Goal: Navigation & Orientation: Find specific page/section

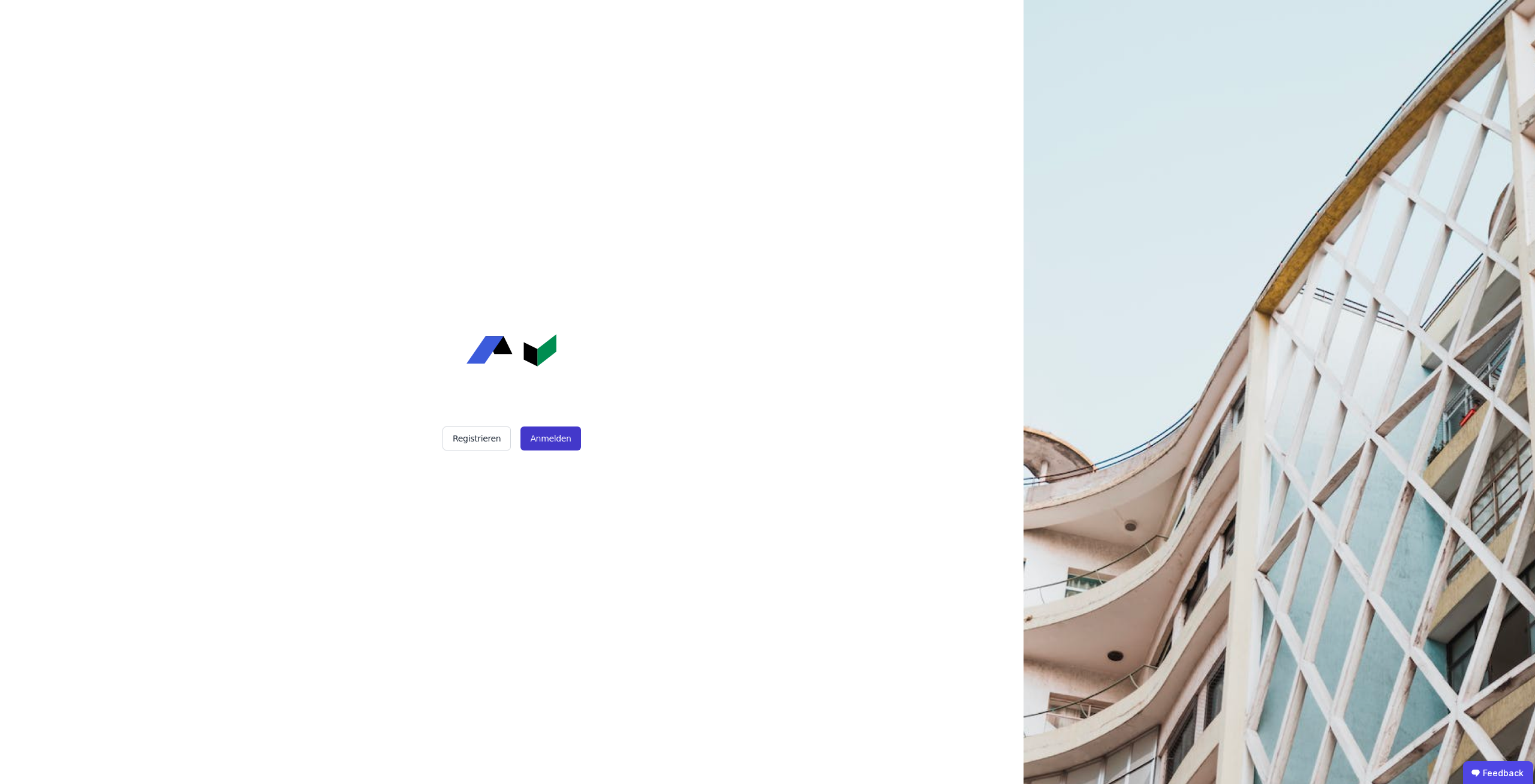
click at [548, 431] on button "Anmelden" at bounding box center [550, 438] width 60 height 24
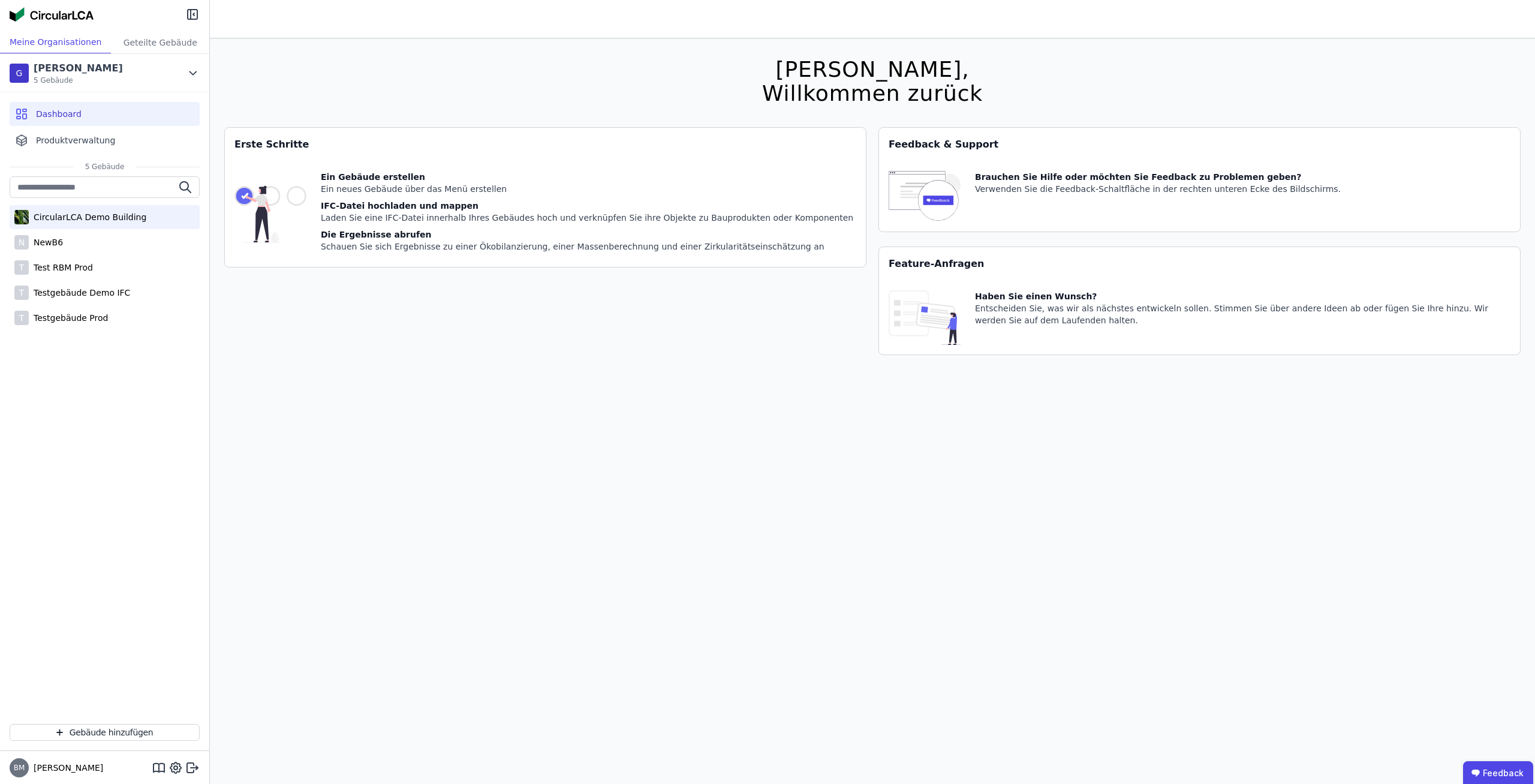
click at [124, 225] on div "CircularLCA Demo Building" at bounding box center [105, 216] width 190 height 24
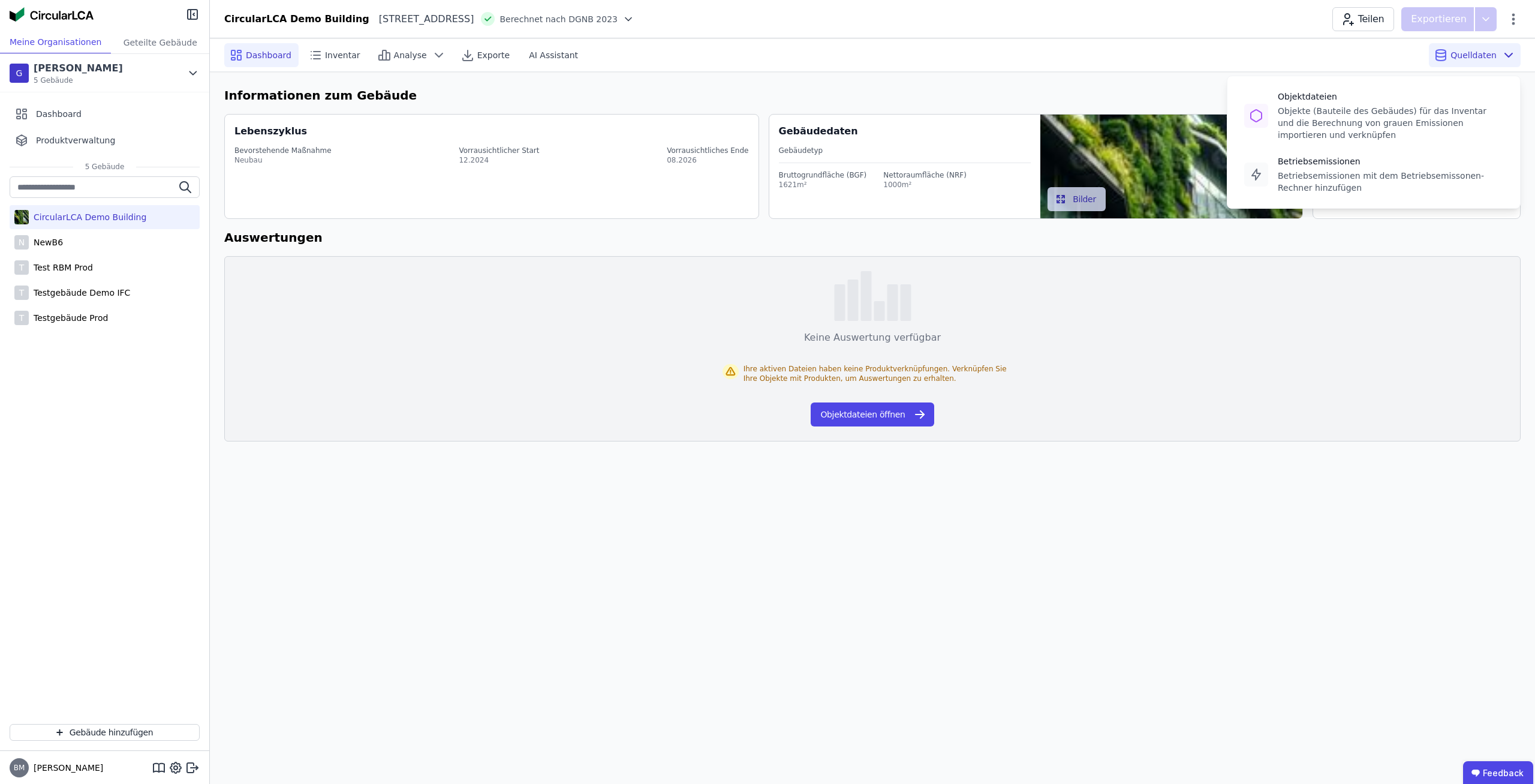
click at [1468, 58] on span "Quelldaten" at bounding box center [1474, 55] width 46 height 12
click at [1380, 124] on div "Objekte (Bauteile des Gebäudes) für das Inventar und die Berechnung von grauen …" at bounding box center [1390, 123] width 226 height 36
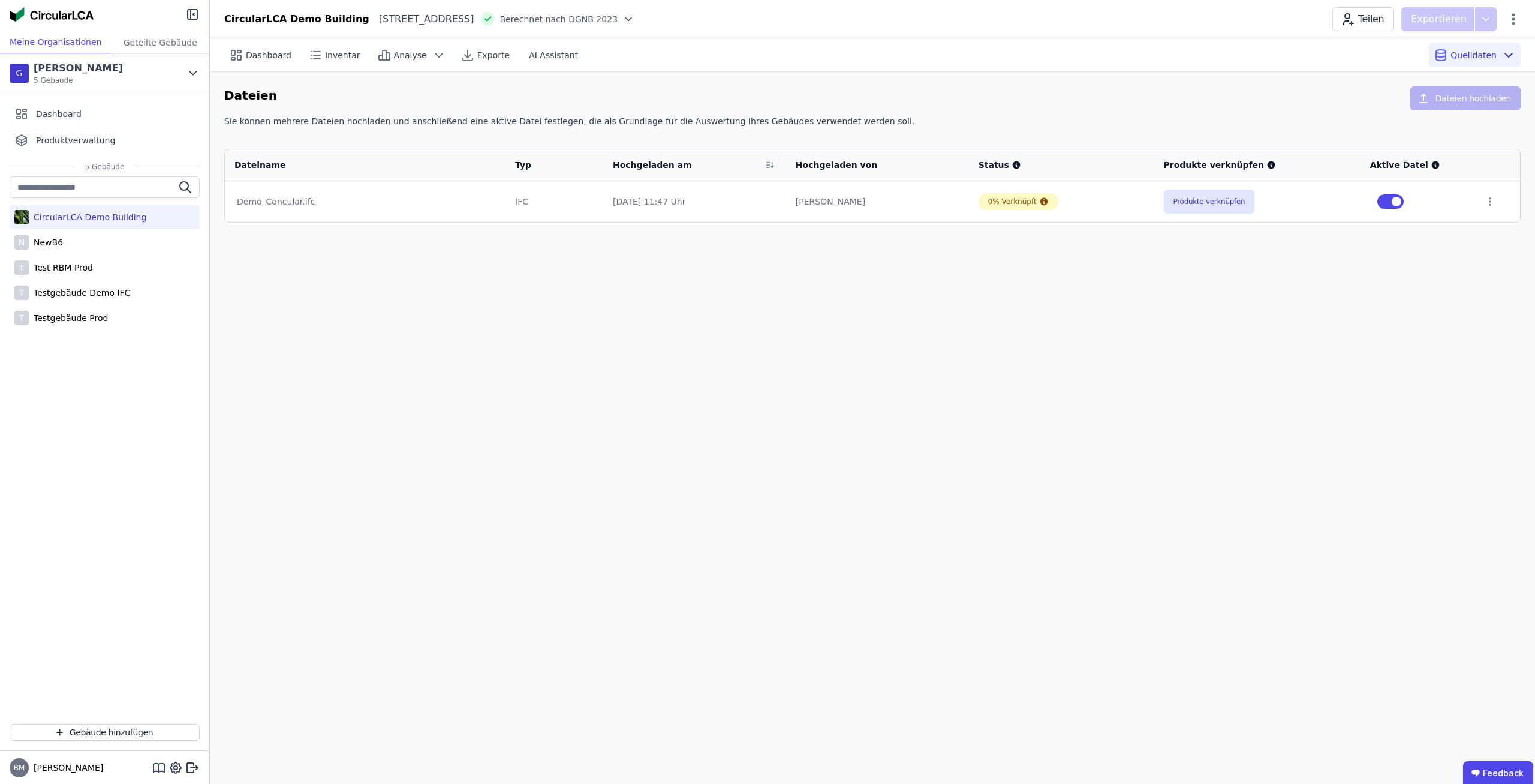
click at [1015, 279] on div "Dashboard Inventar Analyse Exporte AI Assistant Quelldaten Dateien Dateien hoch…" at bounding box center [872, 411] width 1325 height 745
click at [119, 250] on div "N NewB6" at bounding box center [105, 242] width 190 height 24
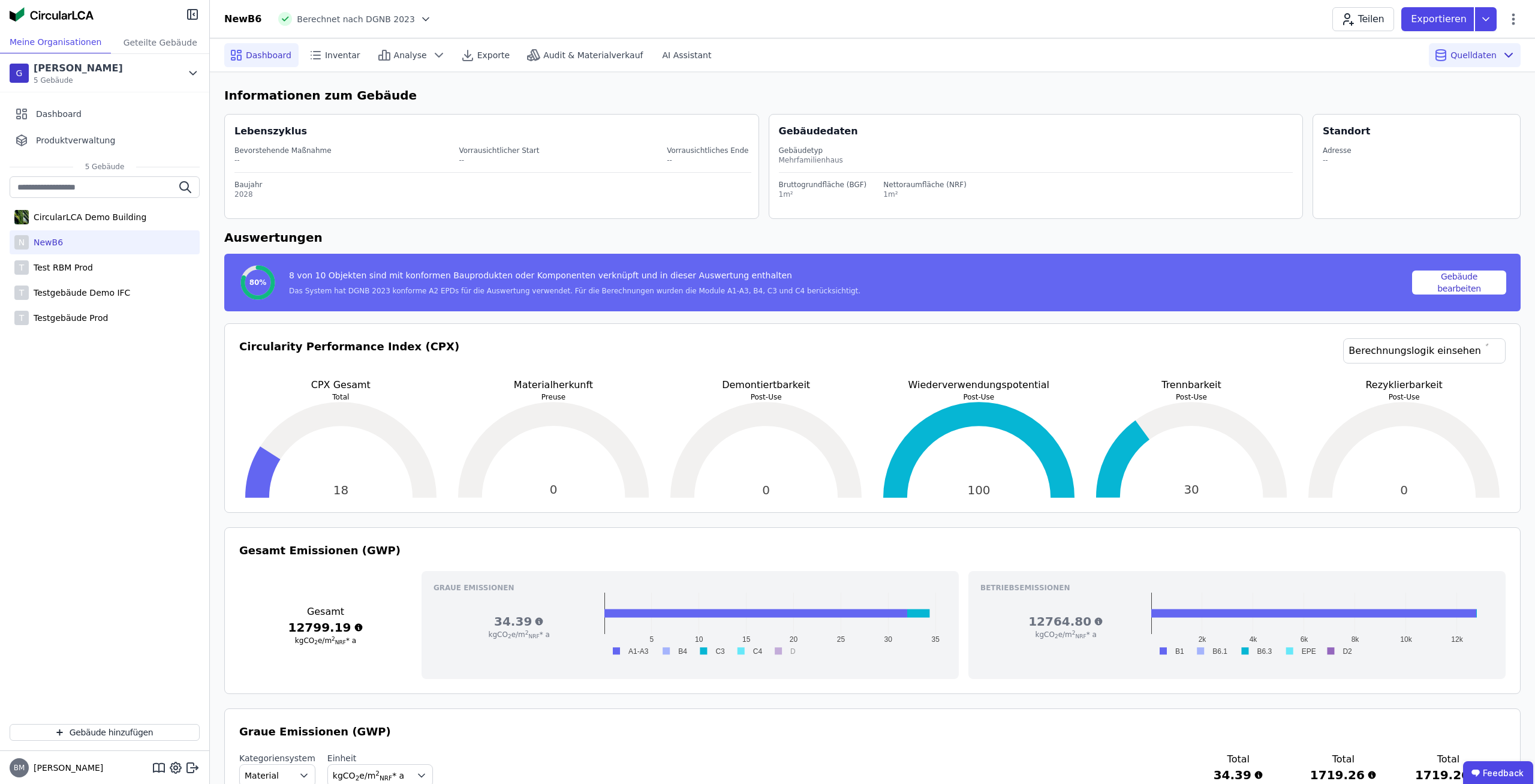
click at [1482, 55] on span "Quelldaten" at bounding box center [1474, 55] width 46 height 12
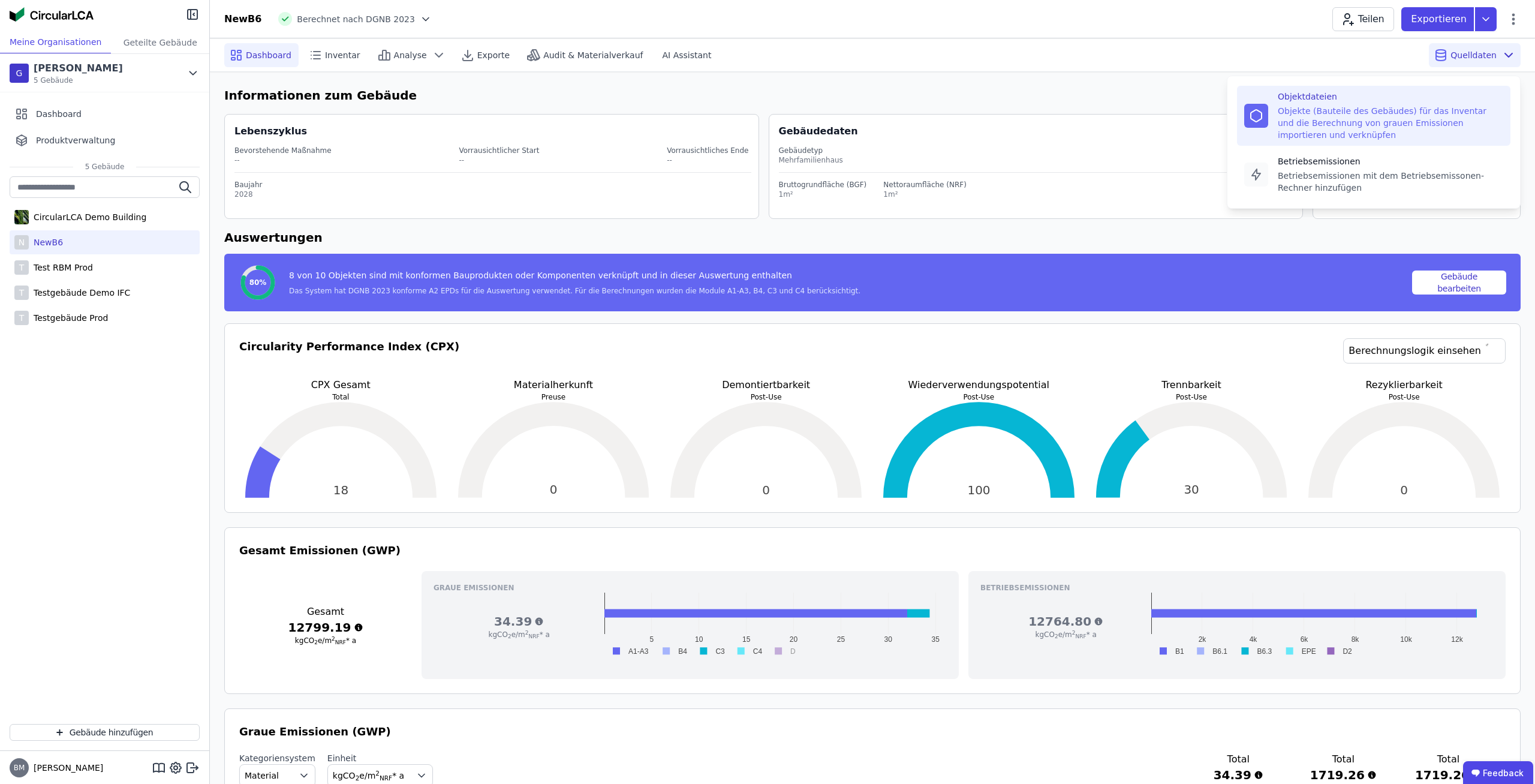
click at [1411, 128] on div "Objekte (Bauteile des Gebäudes) für das Inventar und die Berechnung von grauen …" at bounding box center [1390, 123] width 226 height 36
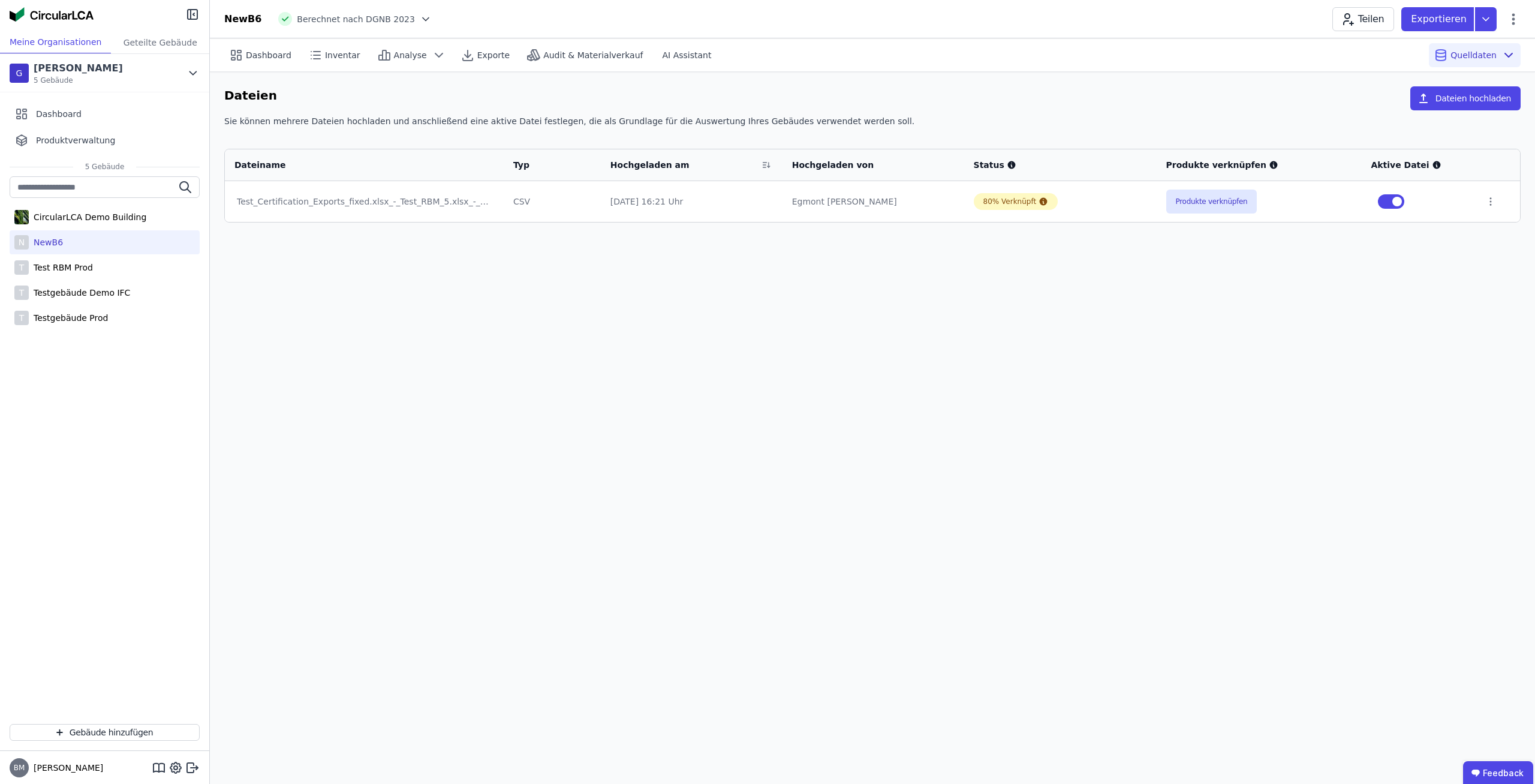
click at [1018, 274] on div "Dashboard Inventar Analyse Exporte Audit & Materialverkauf AI Assistant Quellda…" at bounding box center [872, 411] width 1325 height 745
click at [1033, 271] on div "Dashboard Inventar Analyse Exporte Audit & Materialverkauf AI Assistant Quellda…" at bounding box center [872, 411] width 1325 height 745
click at [199, 62] on div "G Georg Test 5 Gebäude" at bounding box center [104, 73] width 209 height 38
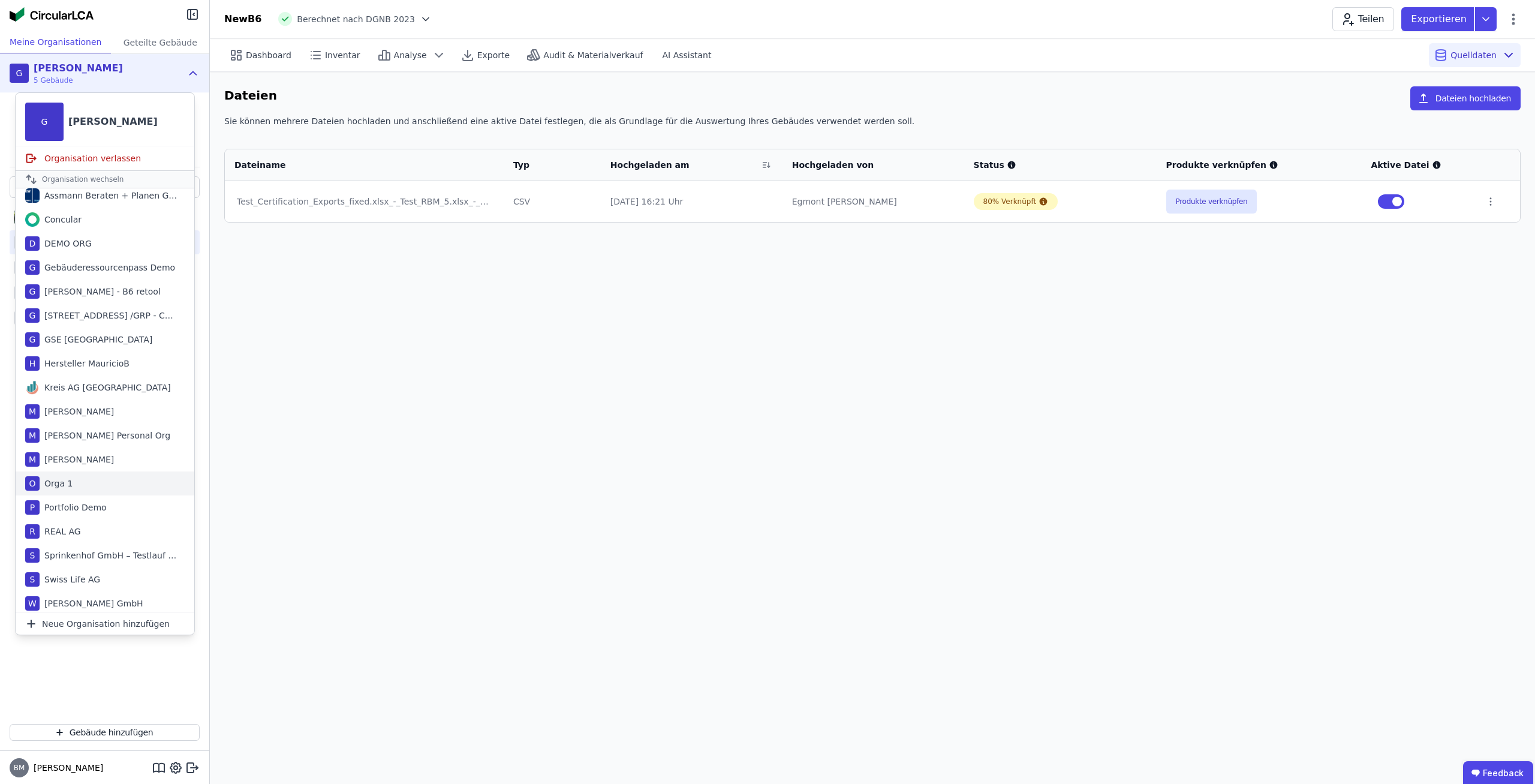
scroll to position [31, 0]
click at [120, 292] on div "Georg Test - B6 retool" at bounding box center [100, 289] width 121 height 12
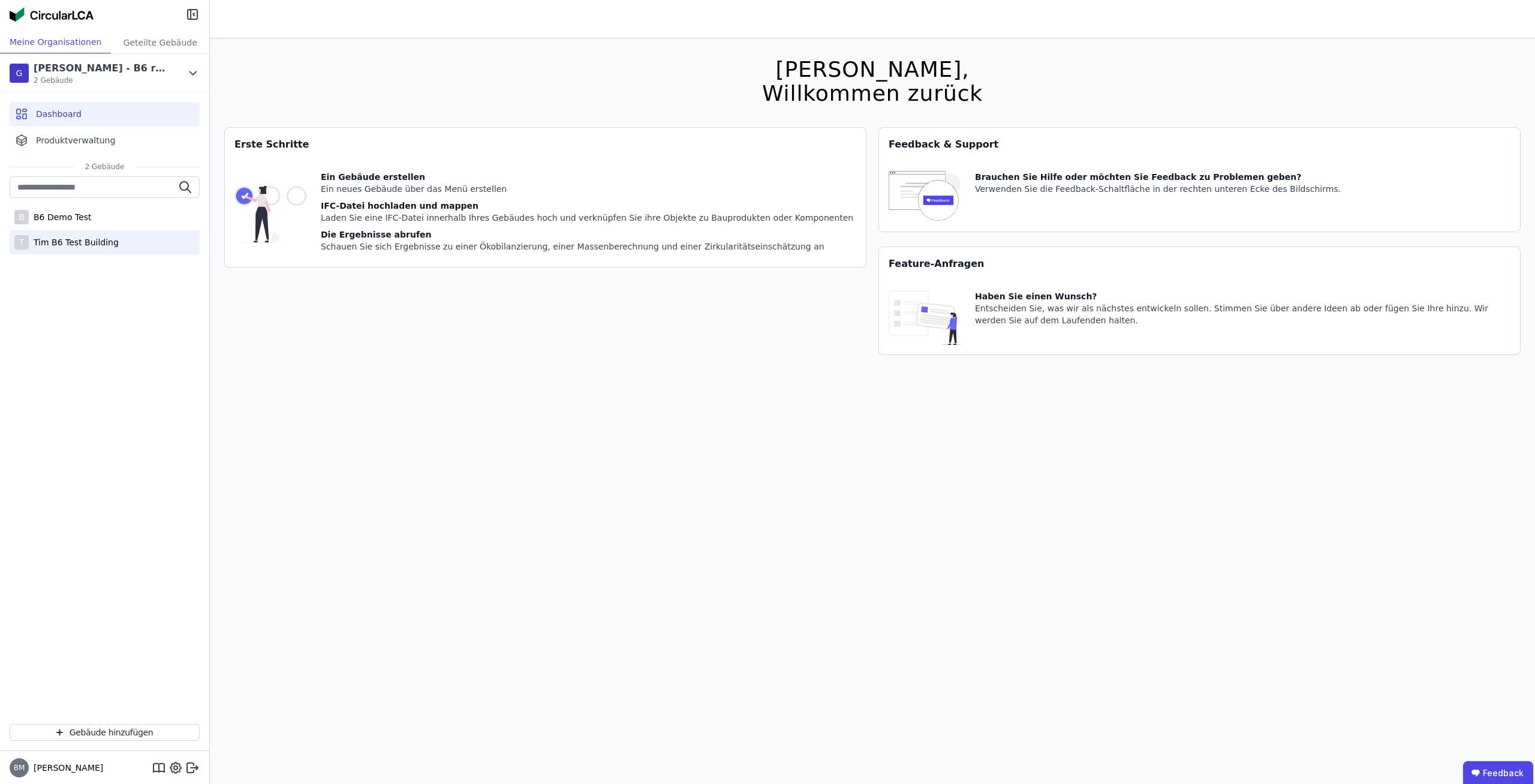
click at [104, 248] on div "T Tim B6 Test Building" at bounding box center [105, 242] width 190 height 24
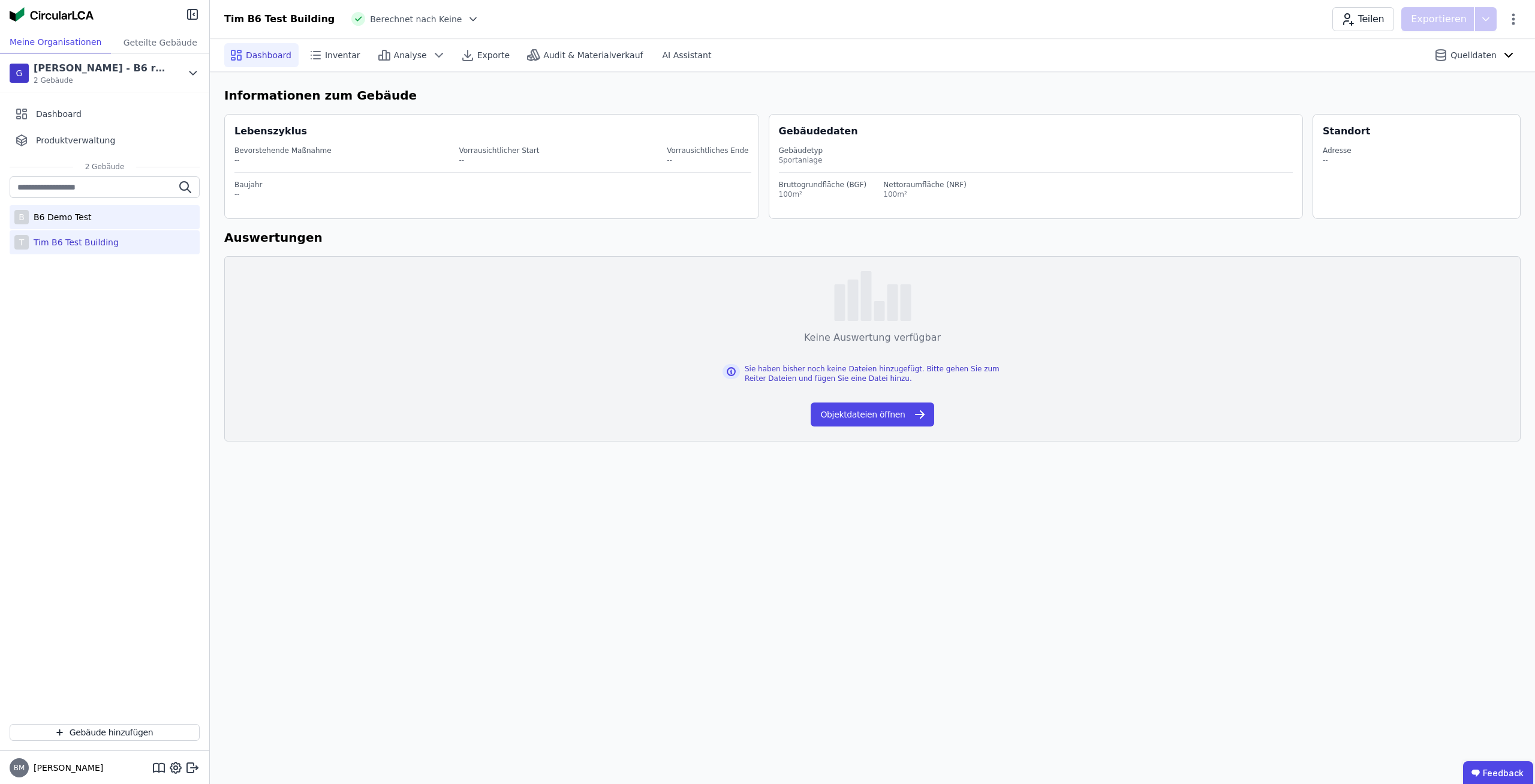
click at [118, 219] on div "B B6 Demo Test" at bounding box center [105, 216] width 190 height 24
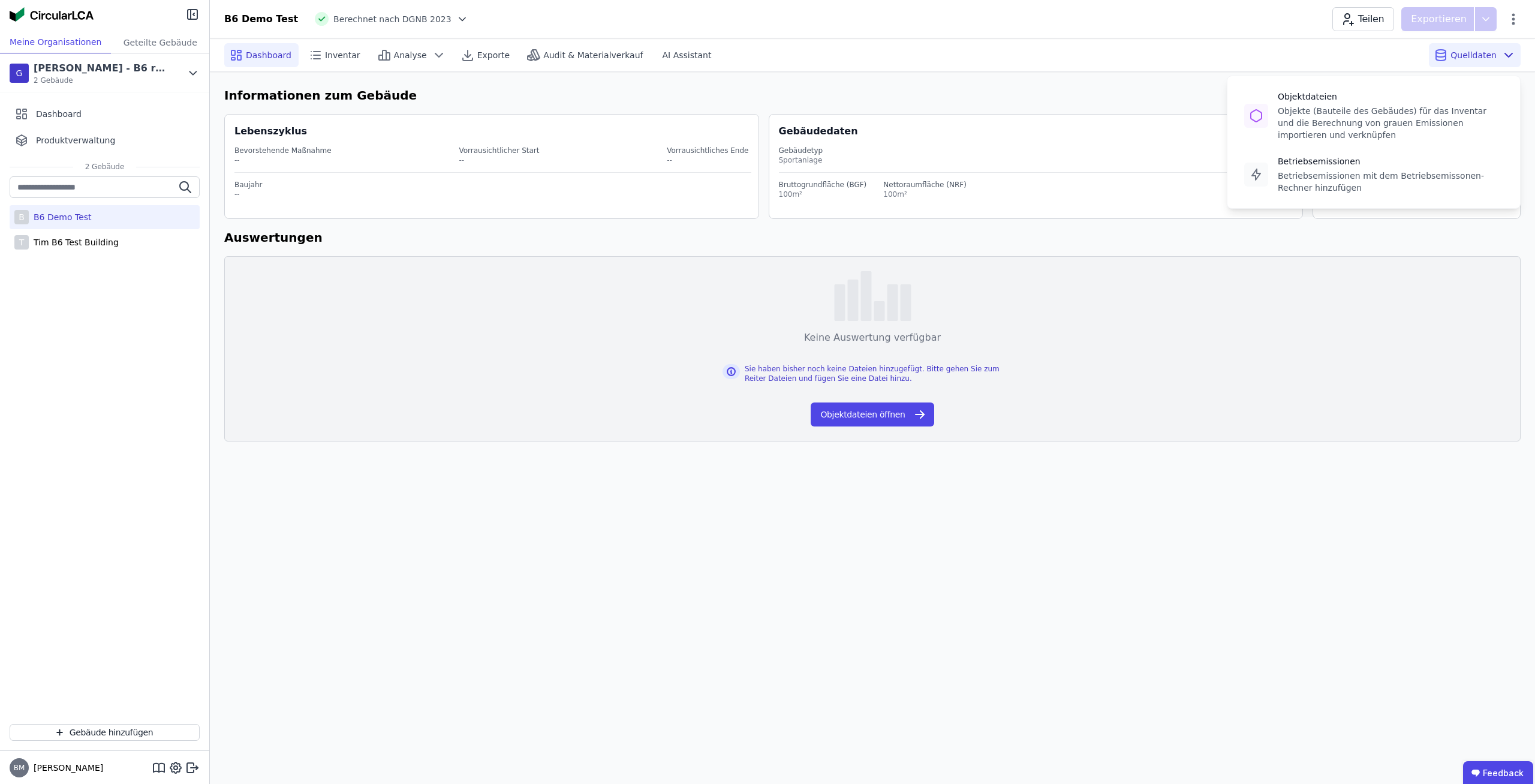
click at [1480, 56] on span "Quelldaten" at bounding box center [1474, 55] width 46 height 12
click at [1423, 115] on div "Objekte (Bauteile des Gebäudes) für das Inventar und die Berechnung von grauen …" at bounding box center [1390, 123] width 226 height 36
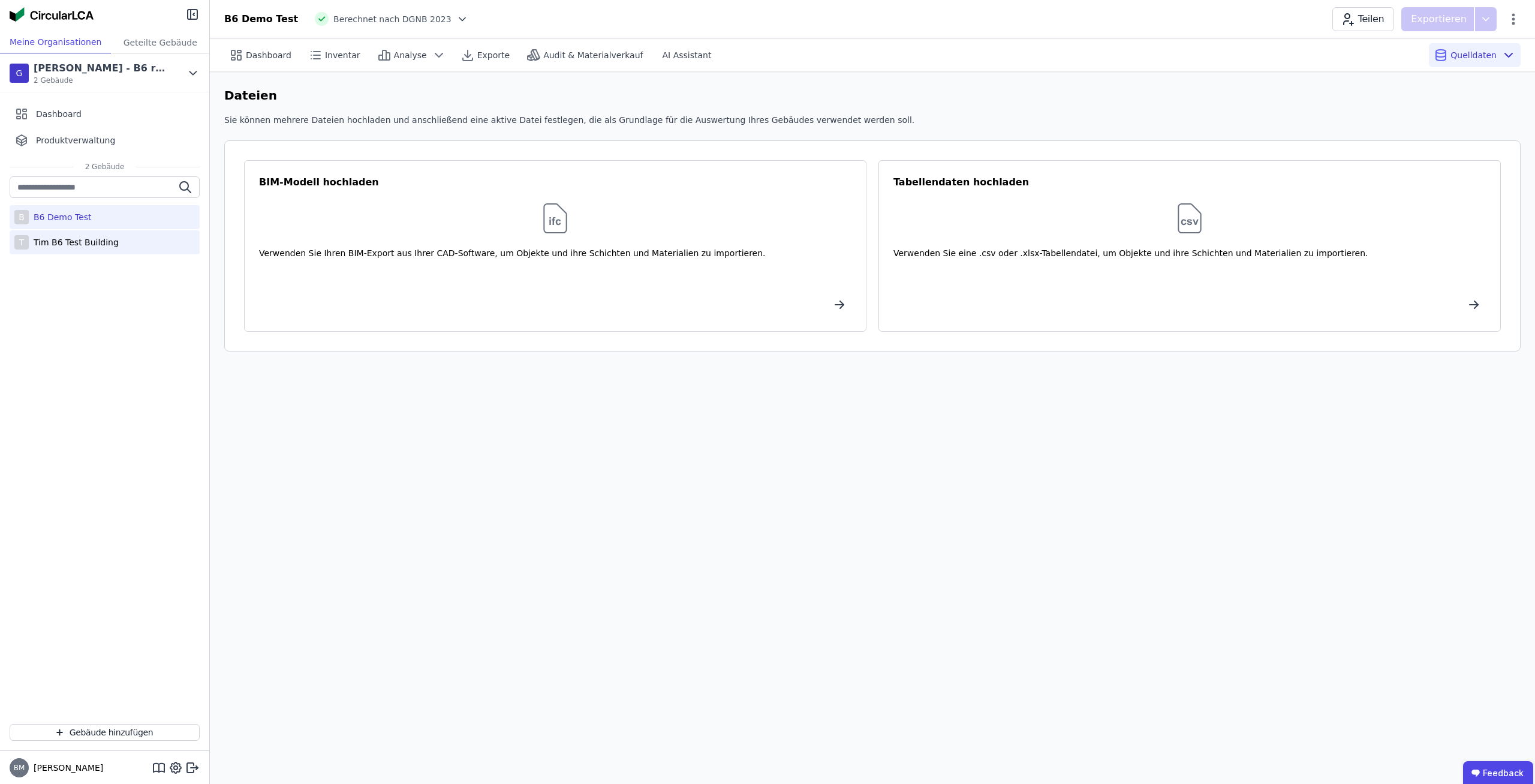
click at [81, 246] on div "Tim B6 Test Building" at bounding box center [74, 242] width 90 height 12
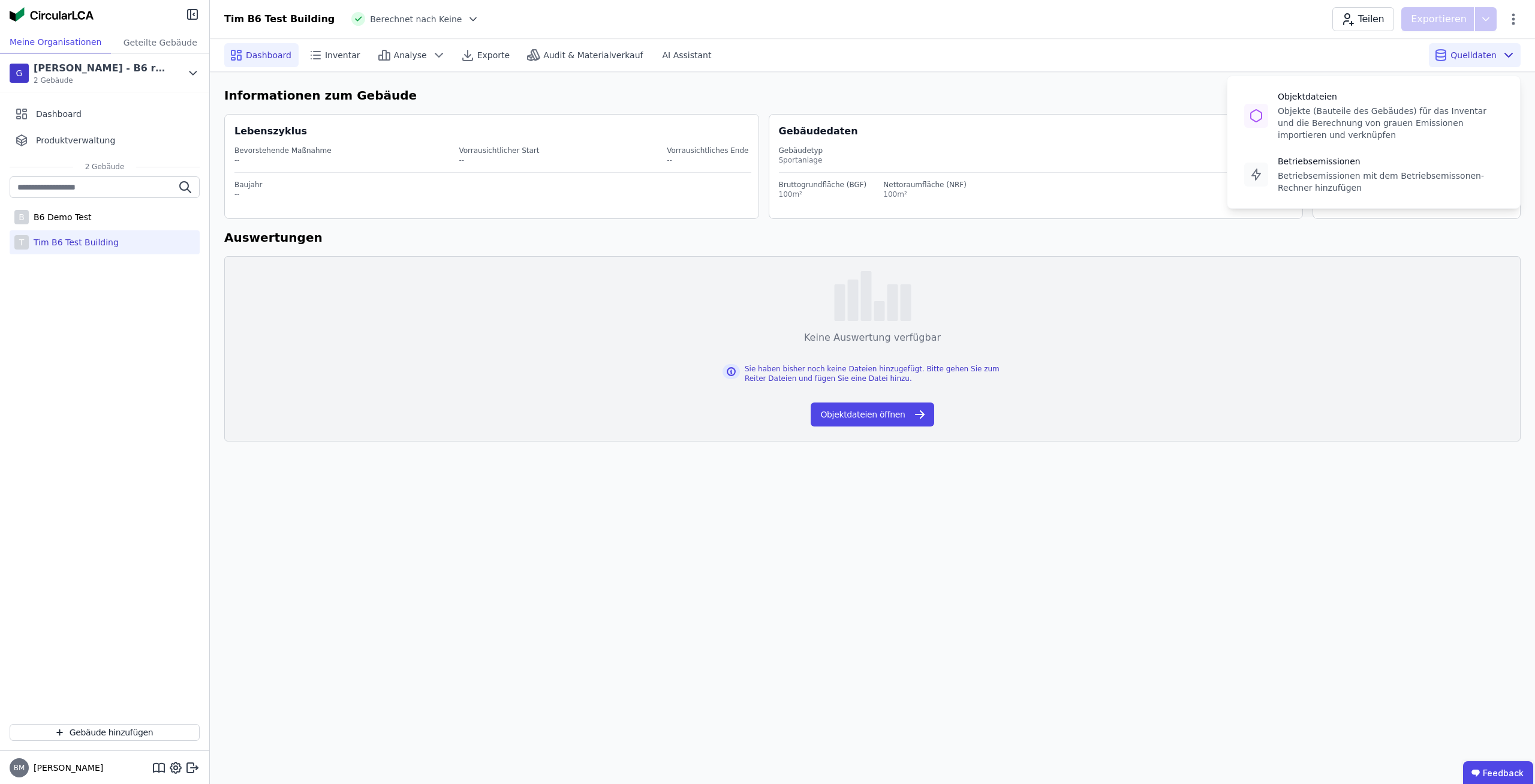
click at [1467, 46] on div "Quelldaten Objektdateien Objekte (Bauteile des Gebäudes) für das Inventar und d…" at bounding box center [1475, 55] width 92 height 24
click at [1419, 105] on div "Objektdateien Objekte (Bauteile des Gebäudes) für das Inventar und die Berechnu…" at bounding box center [1390, 116] width 226 height 50
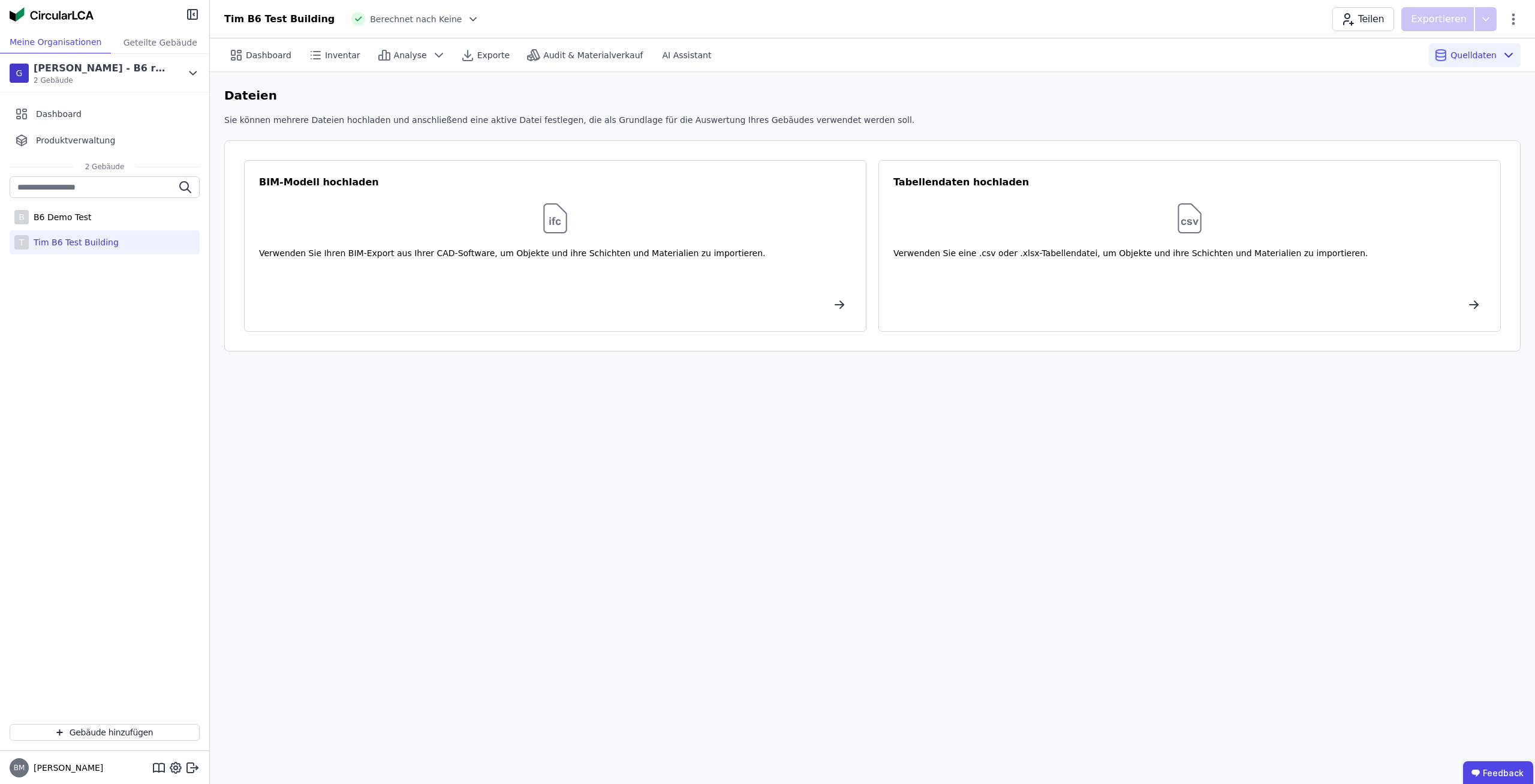
click at [720, 466] on div "Dashboard Inventar Analyse Exporte Audit & Materialverkauf AI Assistant Quellda…" at bounding box center [872, 411] width 1325 height 745
